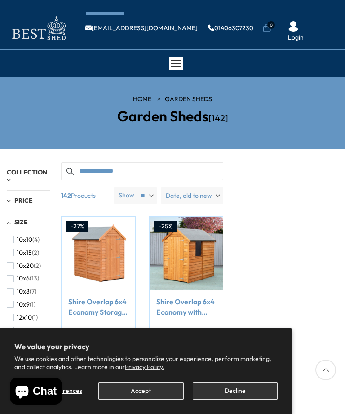
click at [160, 395] on button "Accept" at bounding box center [140, 391] width 85 height 18
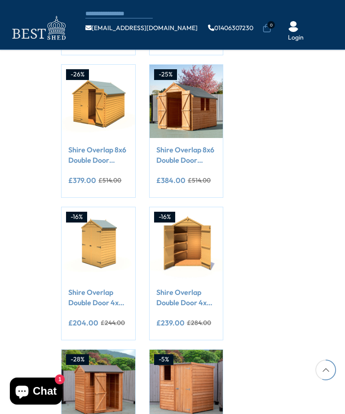
scroll to position [529, 0]
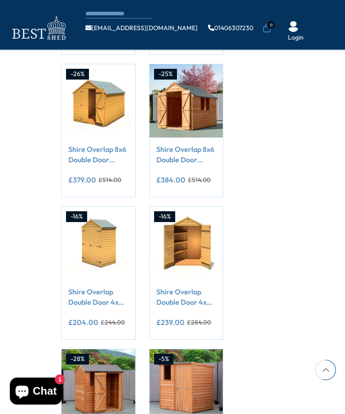
click at [80, 258] on span "Add to Cart" at bounding box center [93, 259] width 31 height 13
click at [301, 336] on div "Filter By Collection Arbours (17) Fencing (16) Garden Studios (22) Garden Sheds…" at bounding box center [172, 53] width 345 height 968
click at [301, 249] on div "Filter By Collection Arbours (17) Fencing (16) Garden Studios (22) Garden Sheds…" at bounding box center [172, 53] width 345 height 968
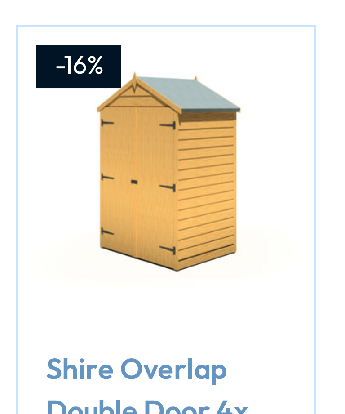
click at [70, 282] on link "Shire Overlap Double Door 4x3 Storage Shed" at bounding box center [98, 292] width 60 height 20
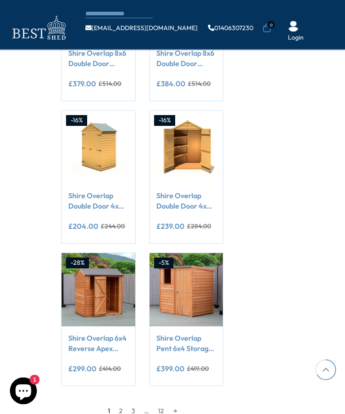
scroll to position [620, 0]
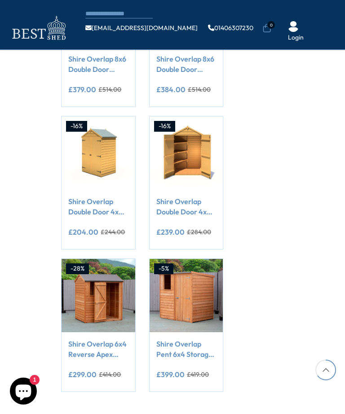
click at [187, 229] on del "£284.00" at bounding box center [199, 232] width 24 height 6
click at [186, 211] on link "Shire Overlap Double Door 4x3 with Shelves Storage Shed" at bounding box center [186, 206] width 60 height 20
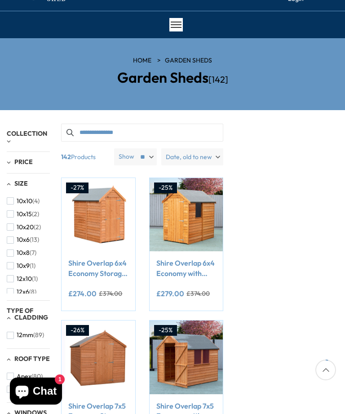
scroll to position [38, 0]
